Goal: Information Seeking & Learning: Learn about a topic

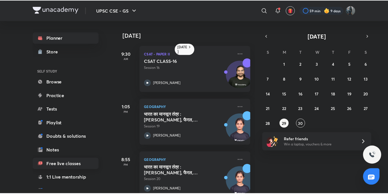
scroll to position [63, 0]
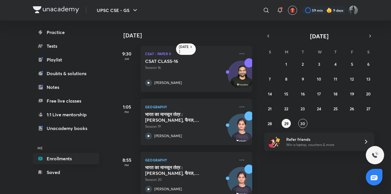
click at [58, 160] on link "Enrollments" at bounding box center [66, 158] width 66 height 11
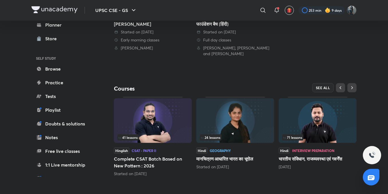
scroll to position [199, 0]
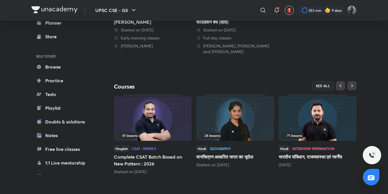
click at [313, 122] on img at bounding box center [318, 118] width 78 height 45
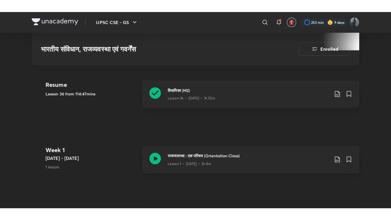
scroll to position [260, 0]
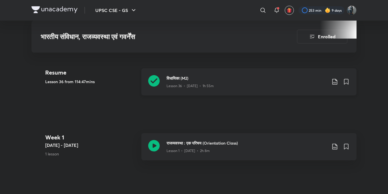
click at [152, 80] on icon at bounding box center [153, 80] width 11 height 11
